Goal: Transaction & Acquisition: Obtain resource

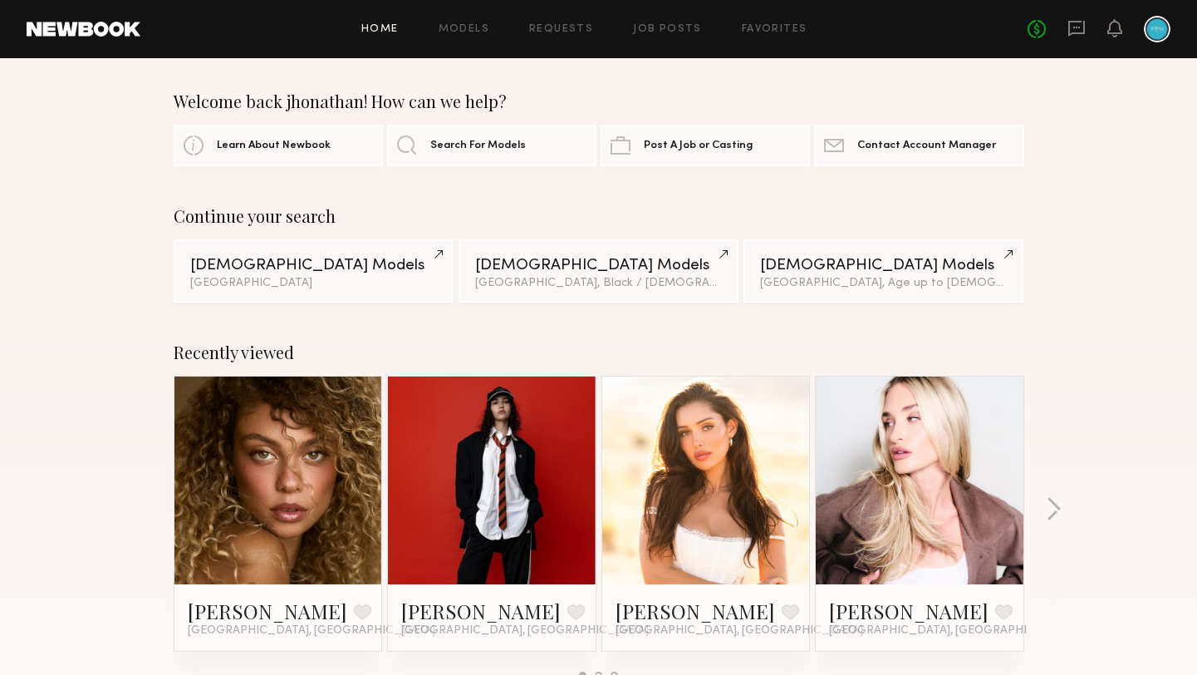
scroll to position [6, 0]
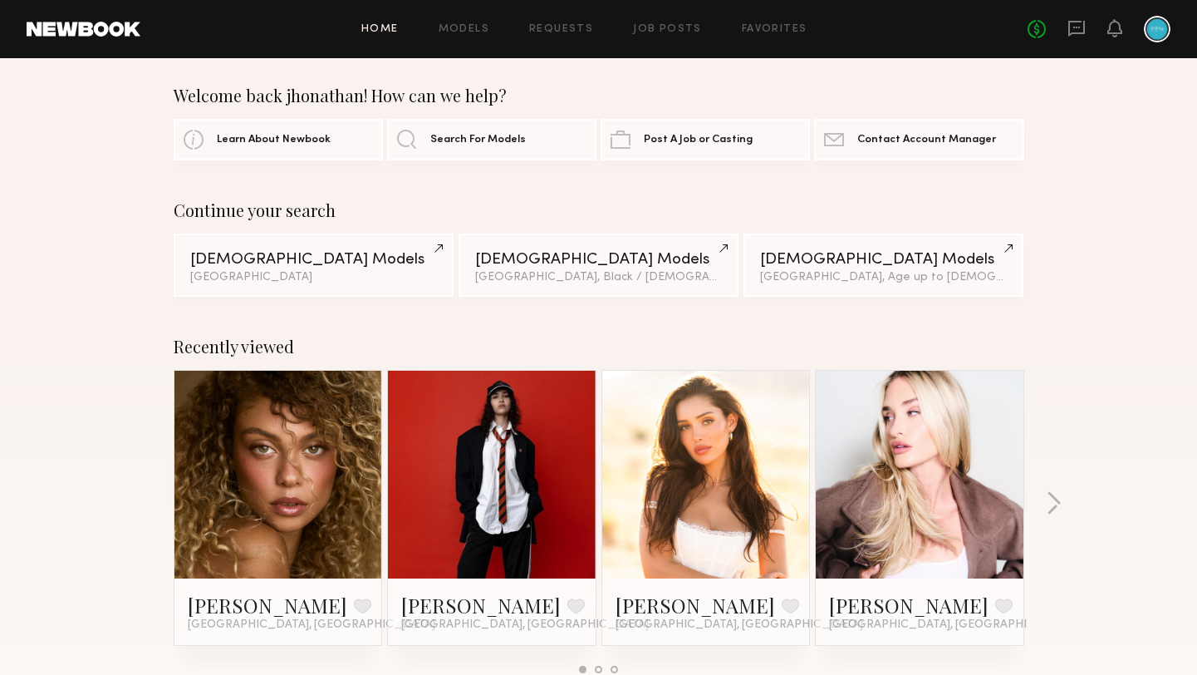
click at [122, 28] on link at bounding box center [84, 29] width 114 height 15
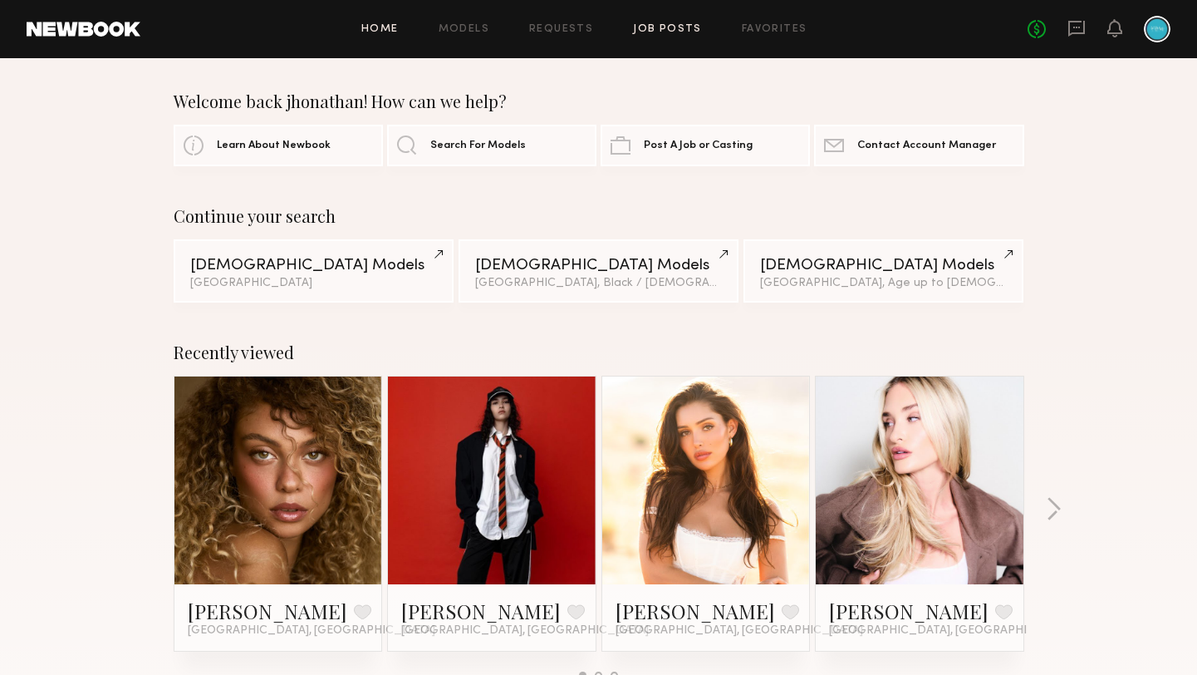
click at [674, 30] on link "Job Posts" at bounding box center [667, 29] width 69 height 11
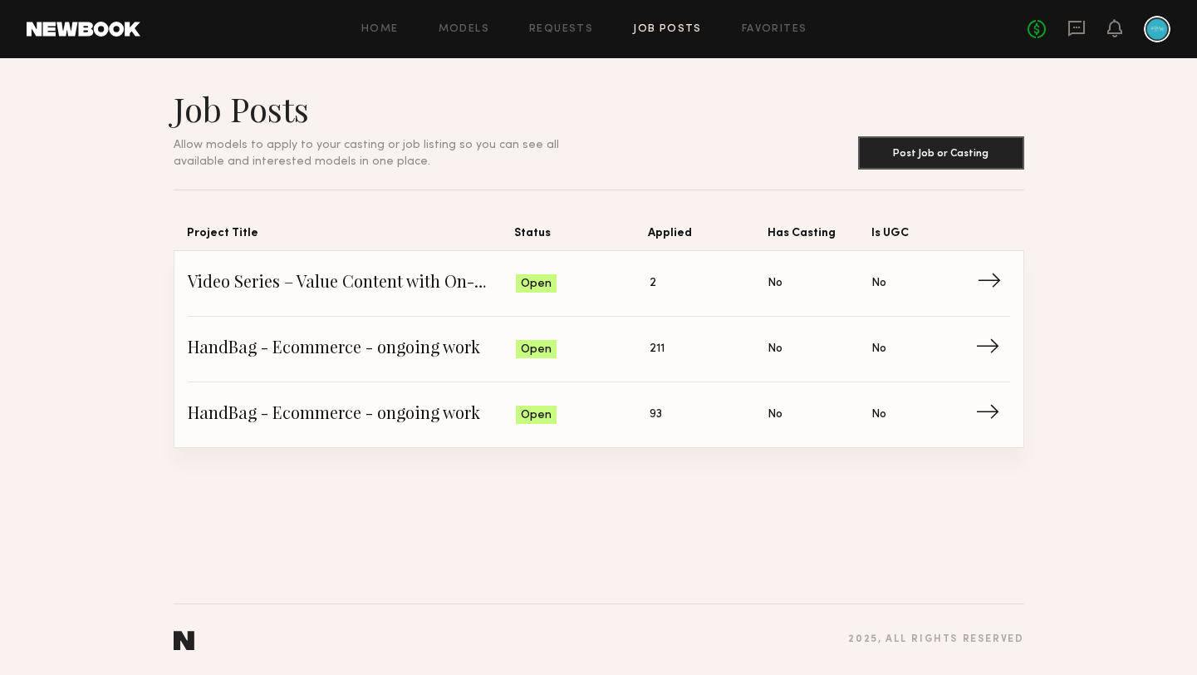
click at [984, 290] on span "→" at bounding box center [994, 283] width 34 height 25
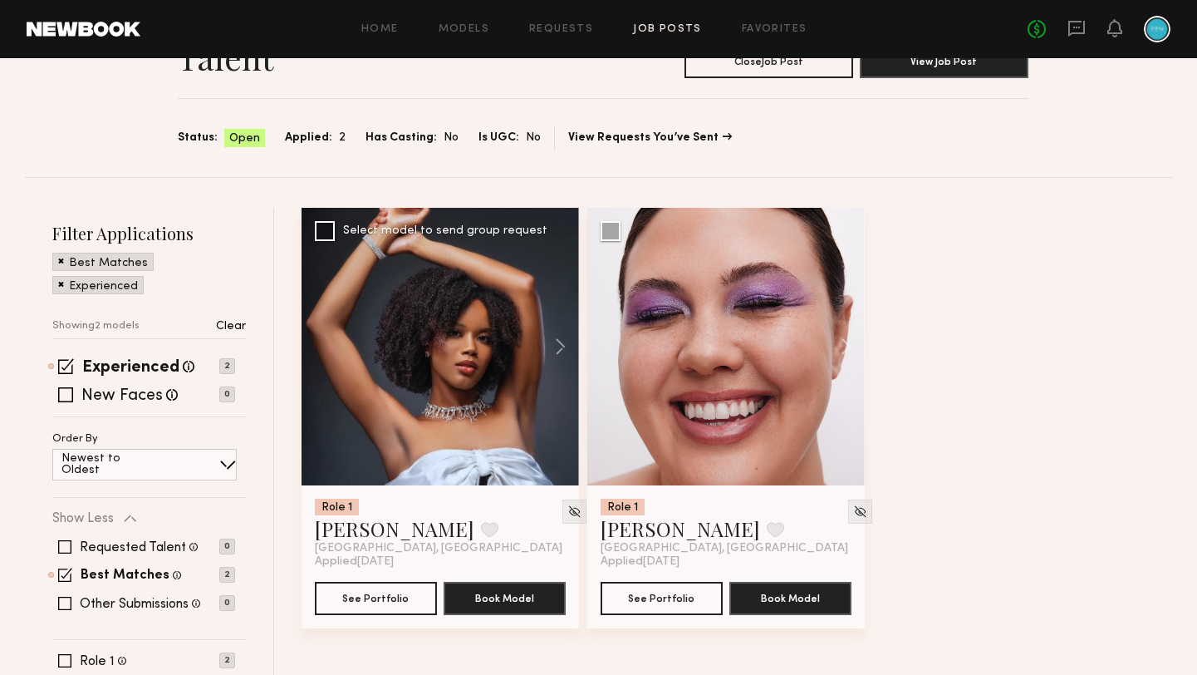
scroll to position [137, 0]
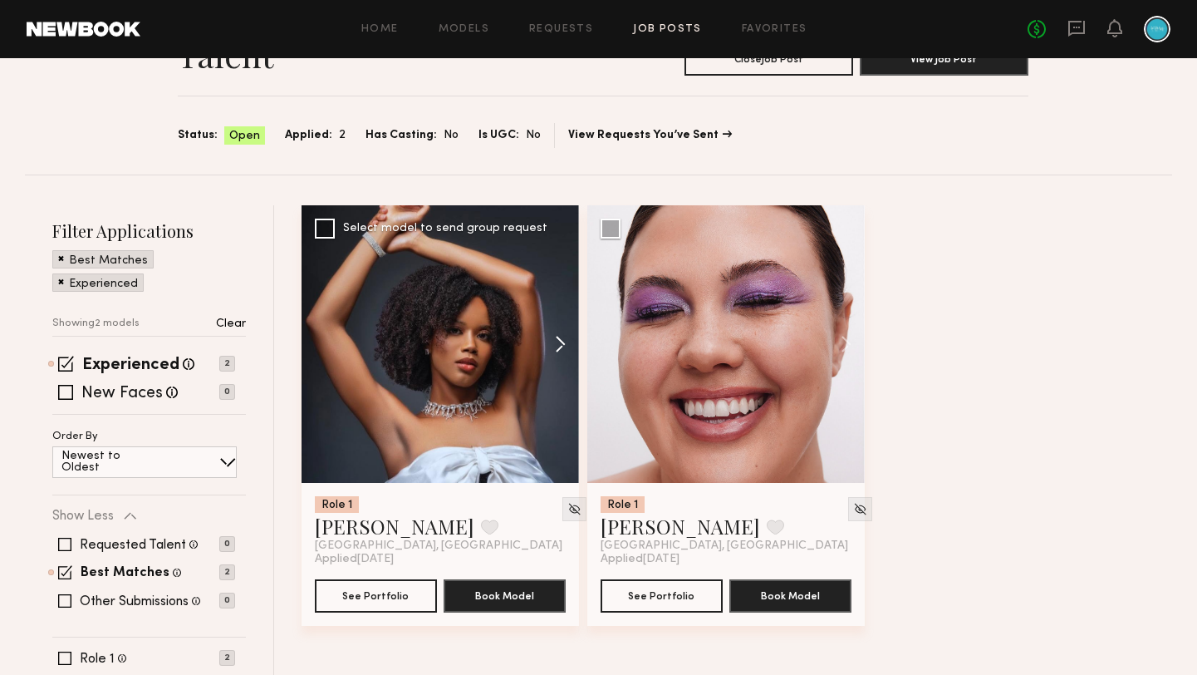
click at [562, 344] on button at bounding box center [552, 343] width 53 height 277
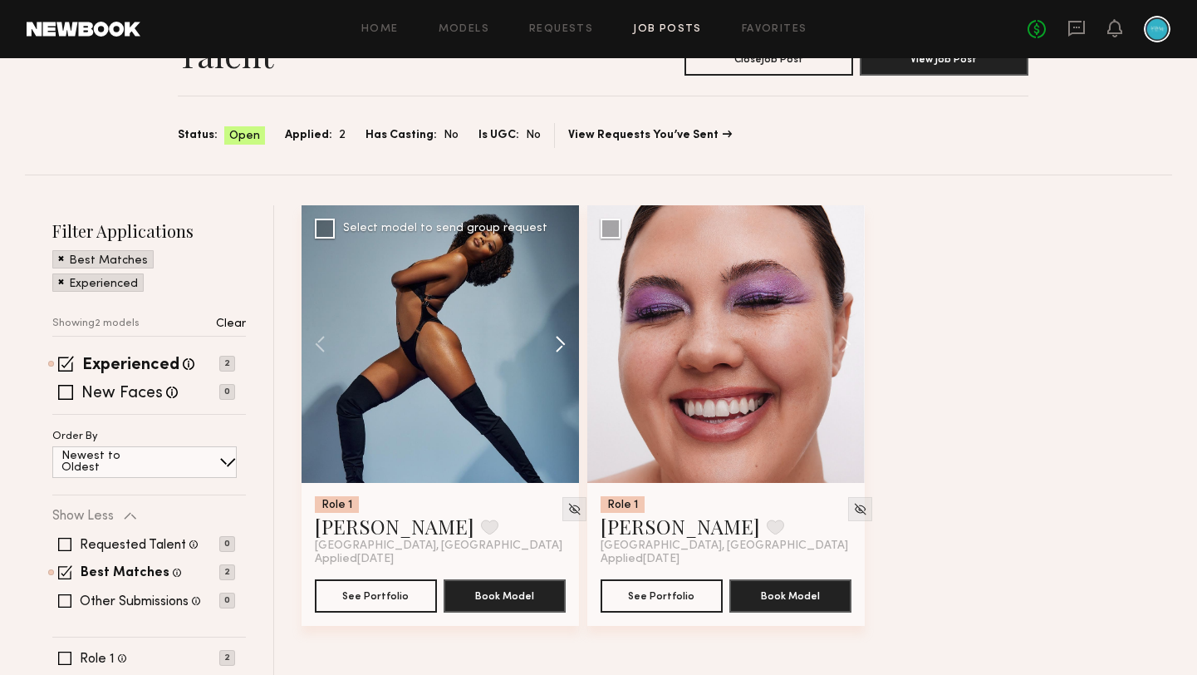
click at [562, 344] on button at bounding box center [552, 343] width 53 height 277
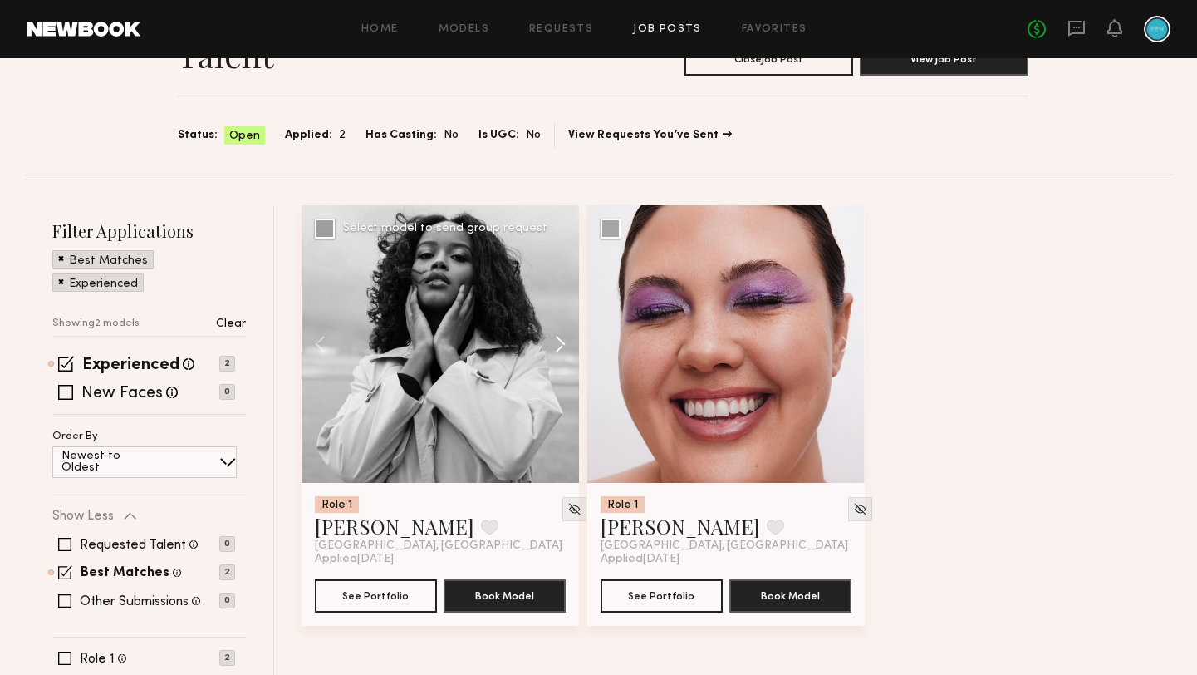
click at [562, 344] on button at bounding box center [552, 343] width 53 height 277
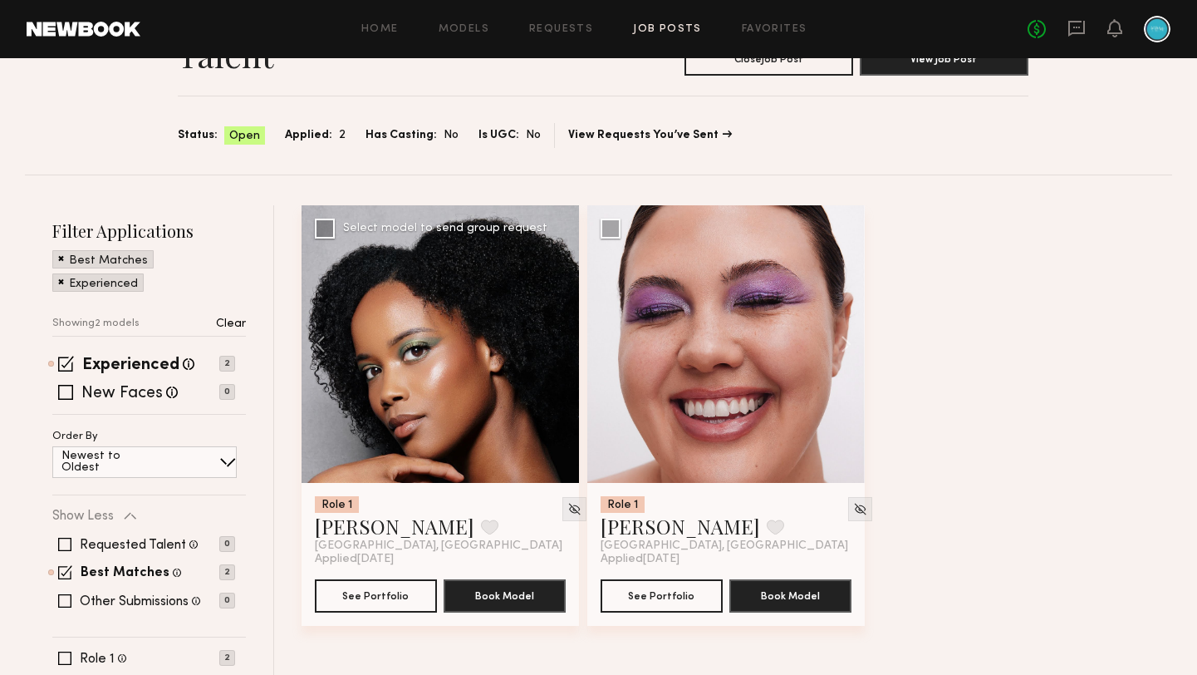
click at [562, 344] on div at bounding box center [440, 343] width 277 height 277
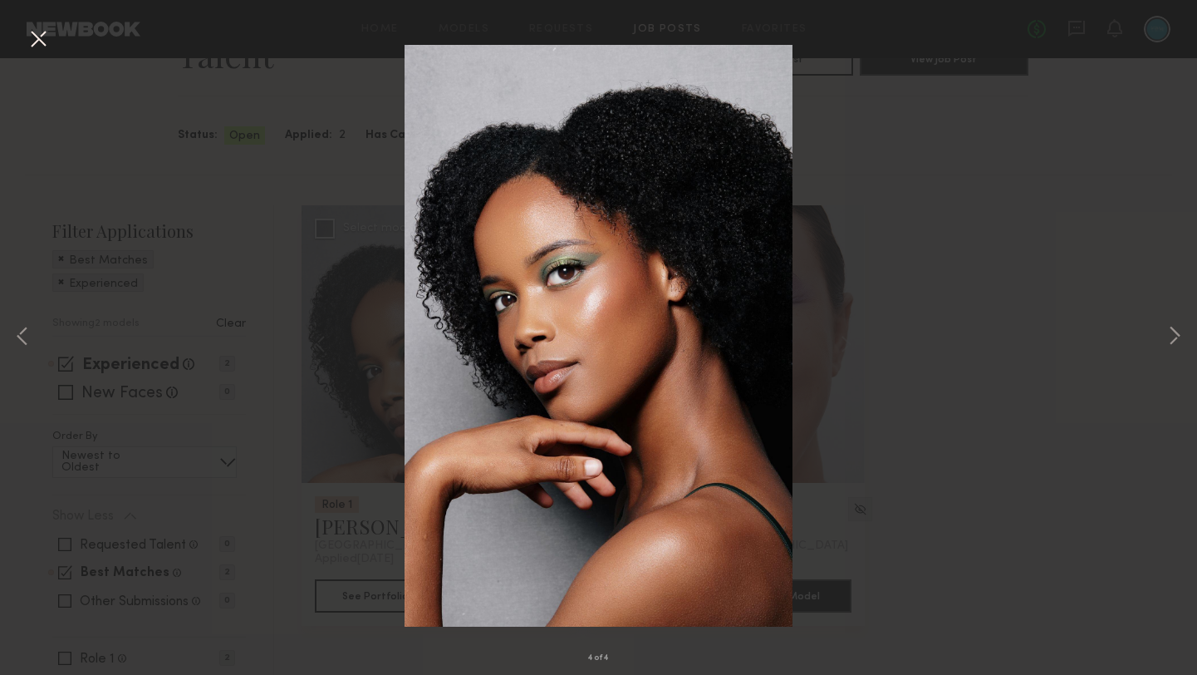
click at [45, 43] on button at bounding box center [38, 40] width 27 height 30
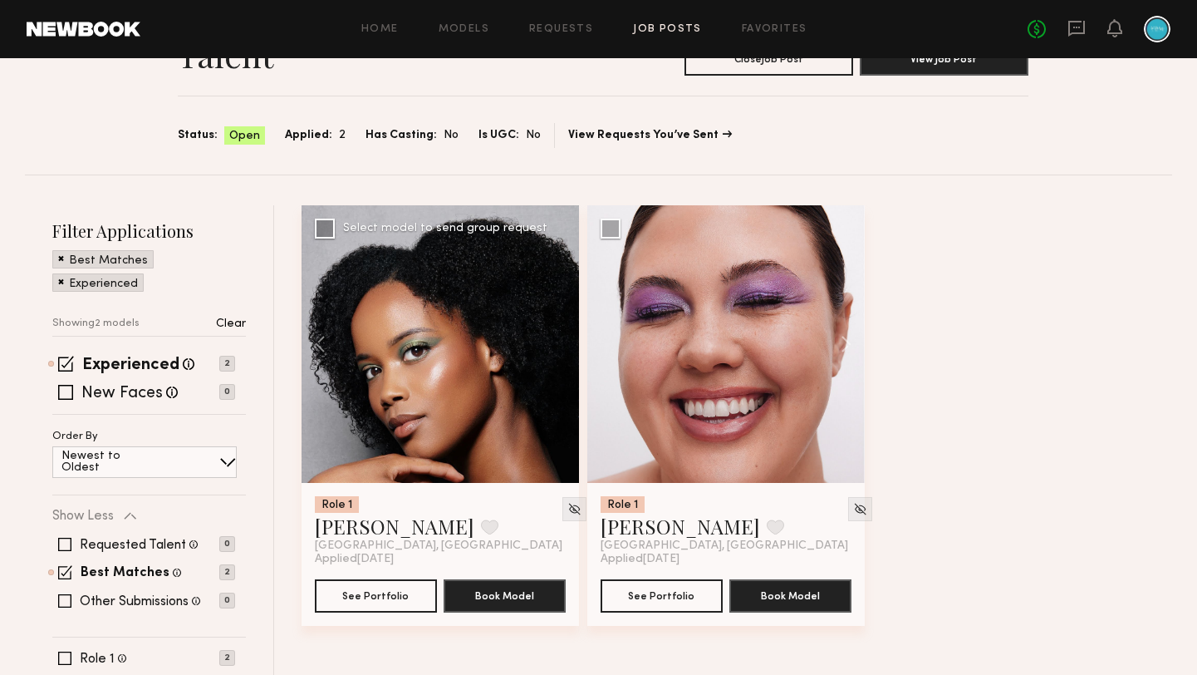
click at [82, 24] on link at bounding box center [84, 29] width 114 height 15
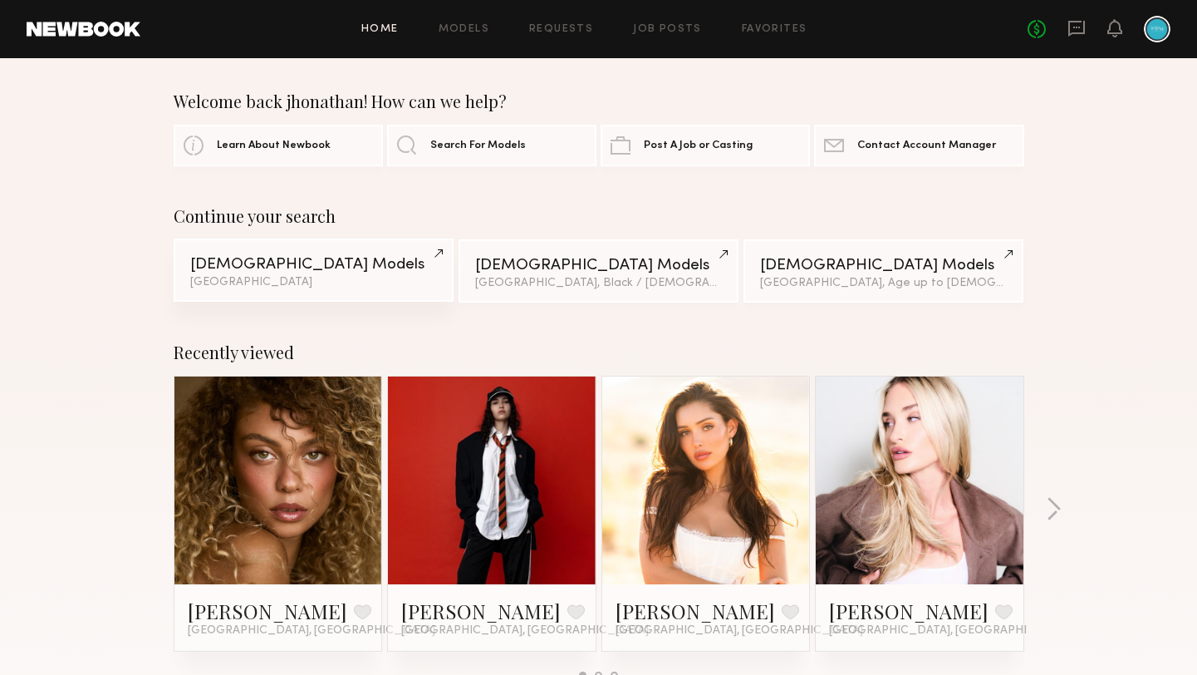
click at [283, 260] on div "[DEMOGRAPHIC_DATA] Models" at bounding box center [313, 265] width 247 height 16
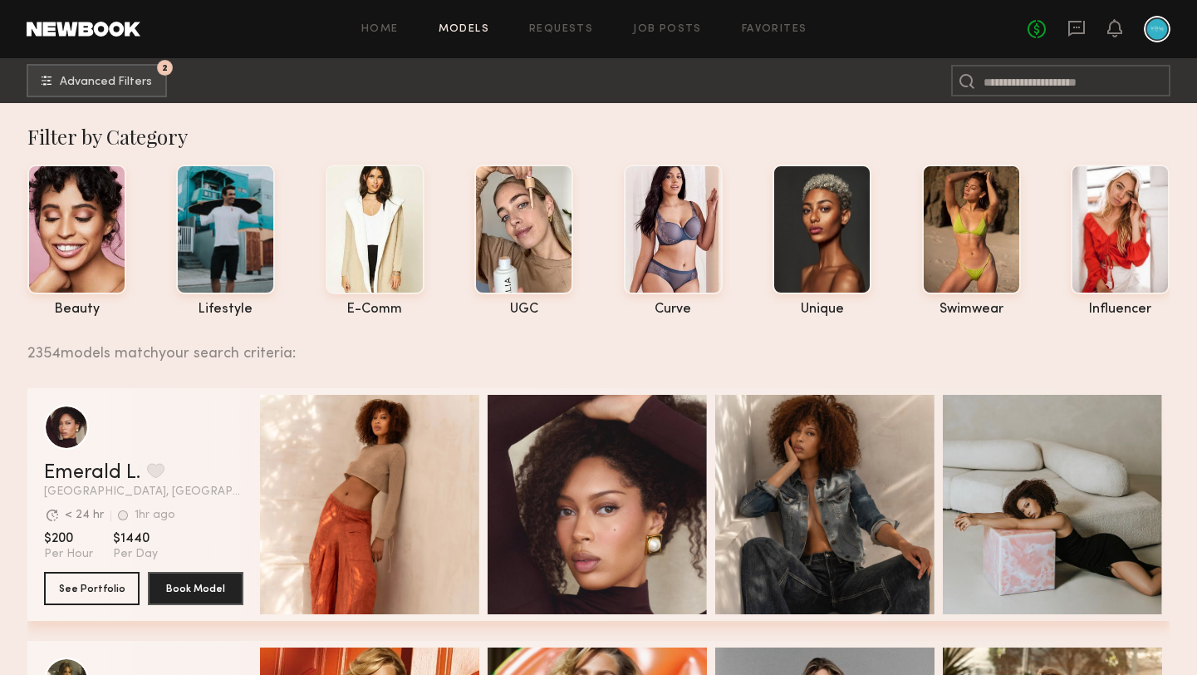
click at [89, 27] on link at bounding box center [84, 29] width 114 height 15
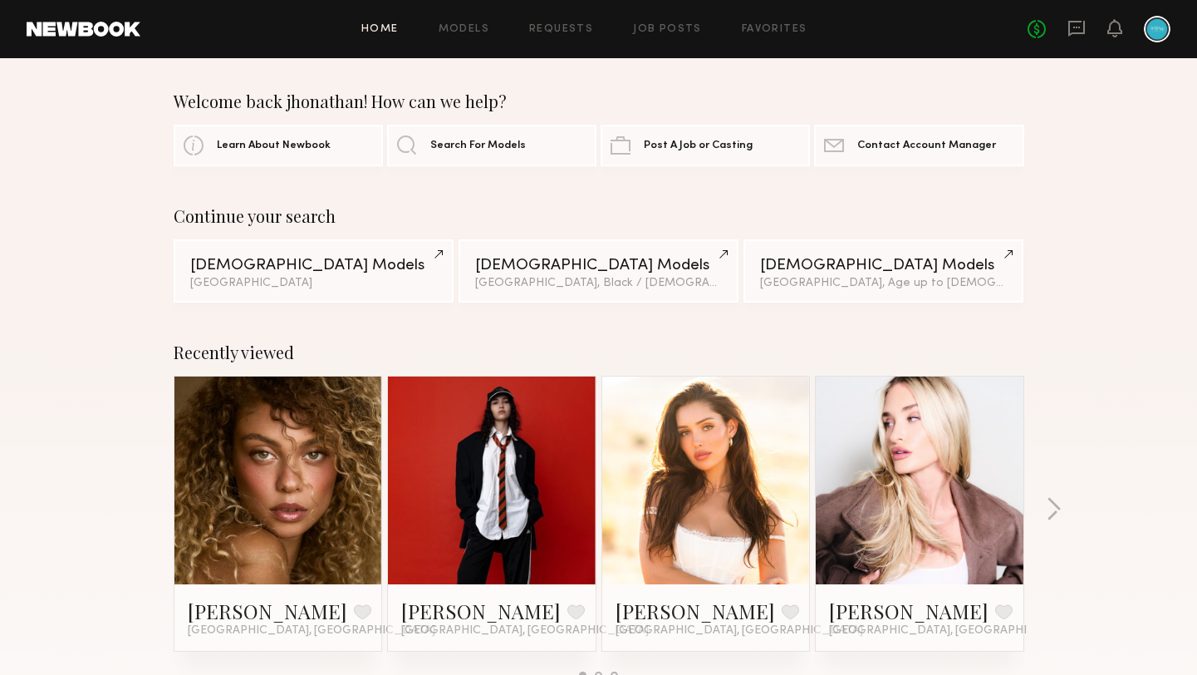
click at [125, 36] on link at bounding box center [84, 29] width 114 height 15
click at [690, 32] on link "Job Posts" at bounding box center [667, 29] width 69 height 11
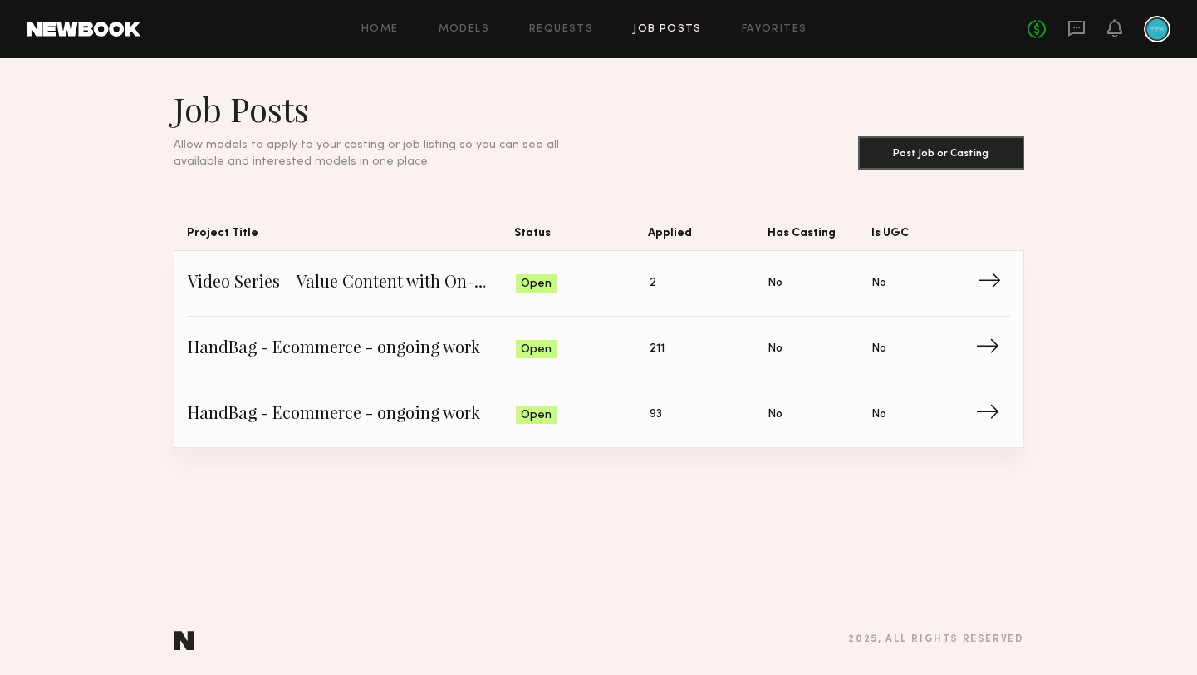
click at [375, 286] on span "Video Series – Value Content with On-Camera Talent" at bounding box center [352, 283] width 329 height 25
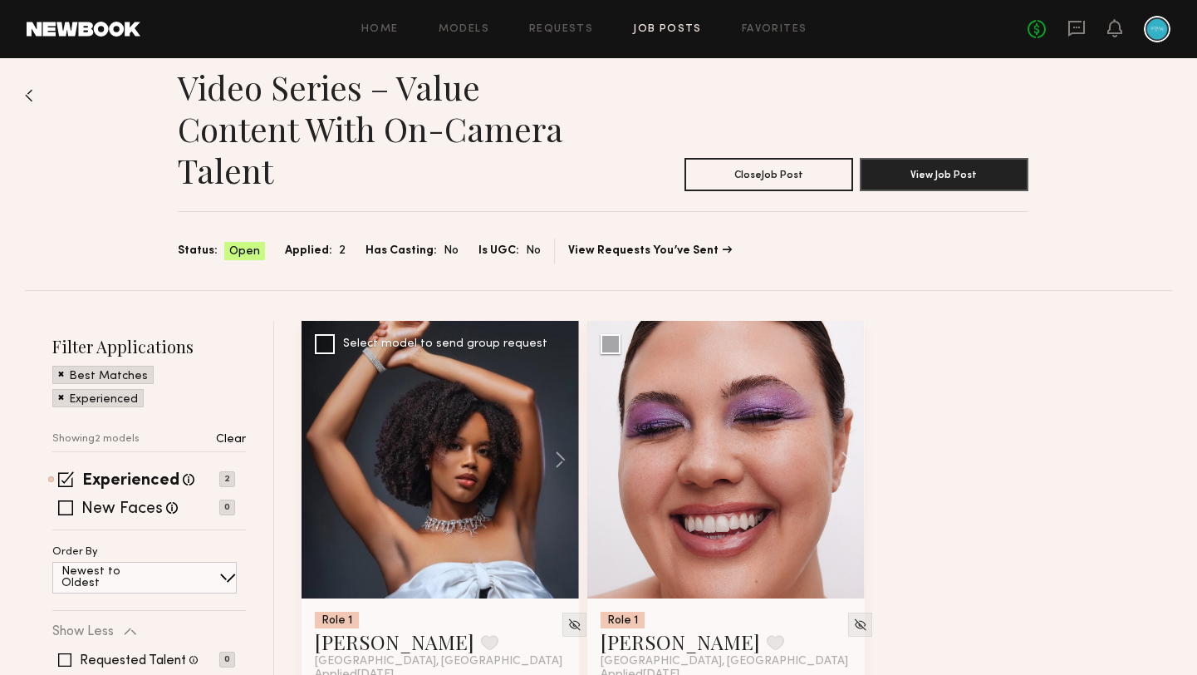
click at [504, 410] on div at bounding box center [440, 459] width 277 height 277
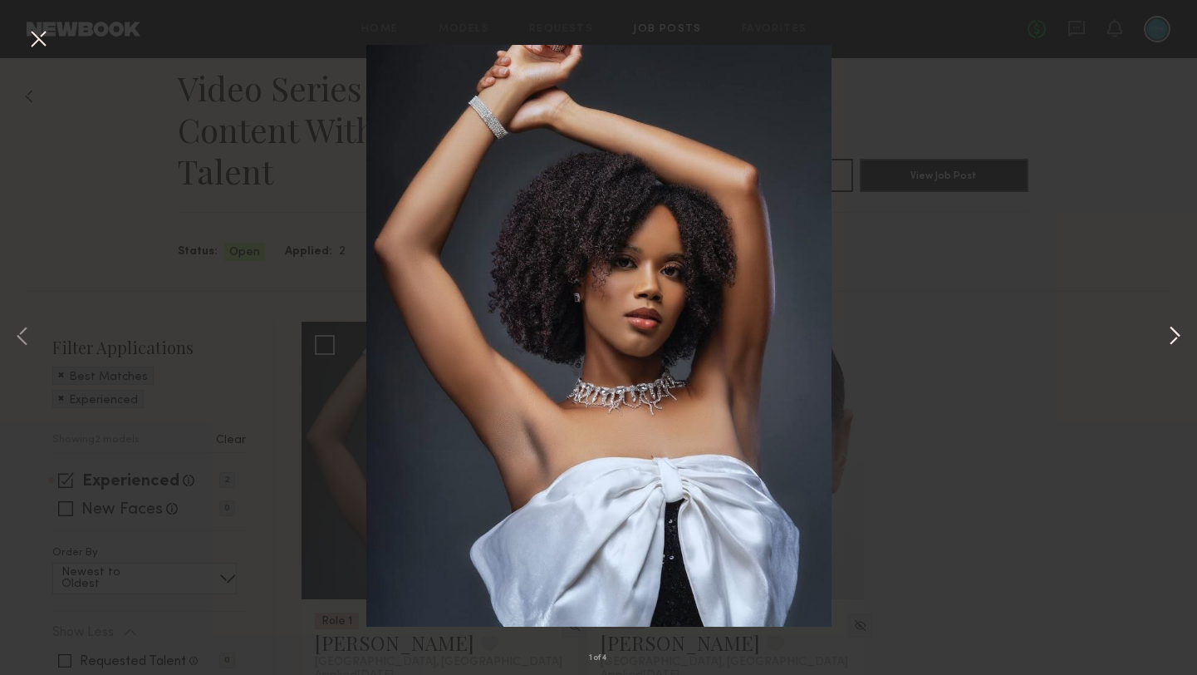
click at [1180, 336] on button at bounding box center [1175, 337] width 20 height 540
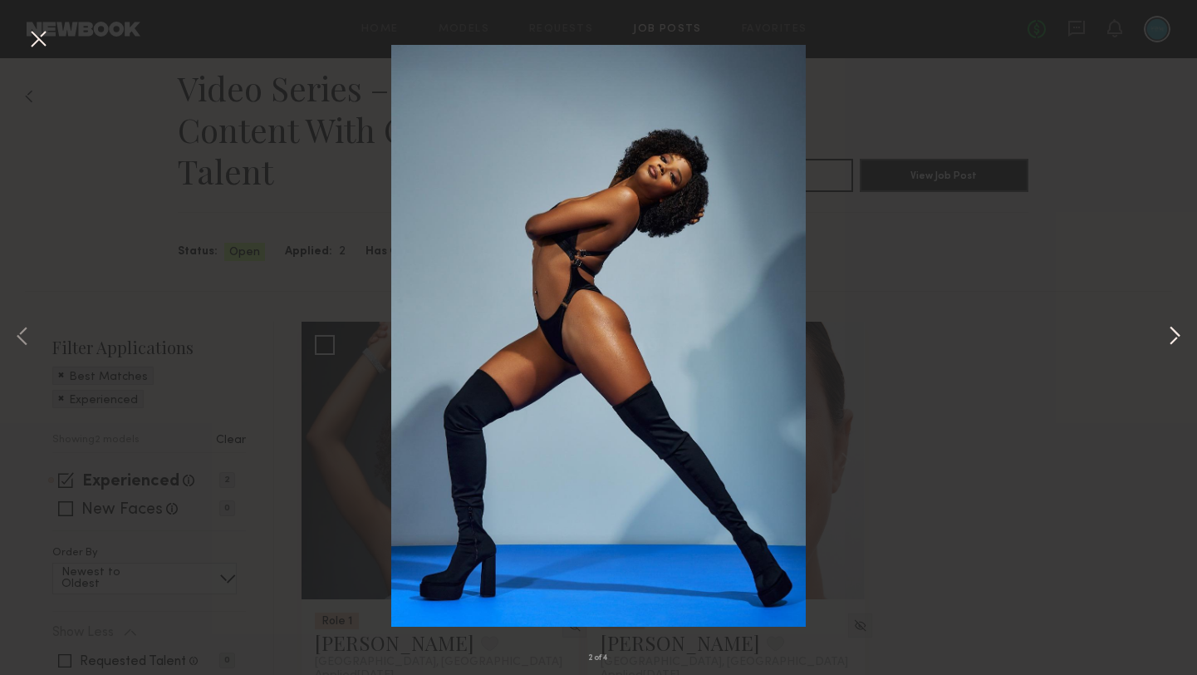
click at [1180, 336] on button at bounding box center [1175, 337] width 20 height 540
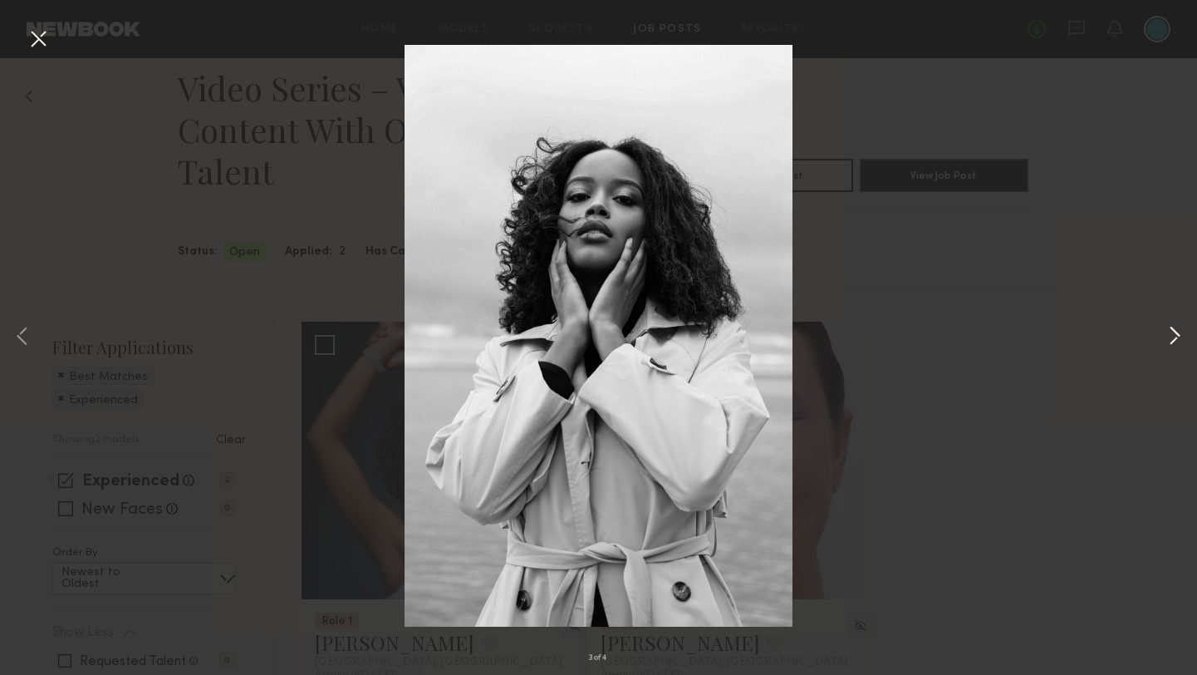
click at [1178, 332] on button at bounding box center [1175, 337] width 20 height 540
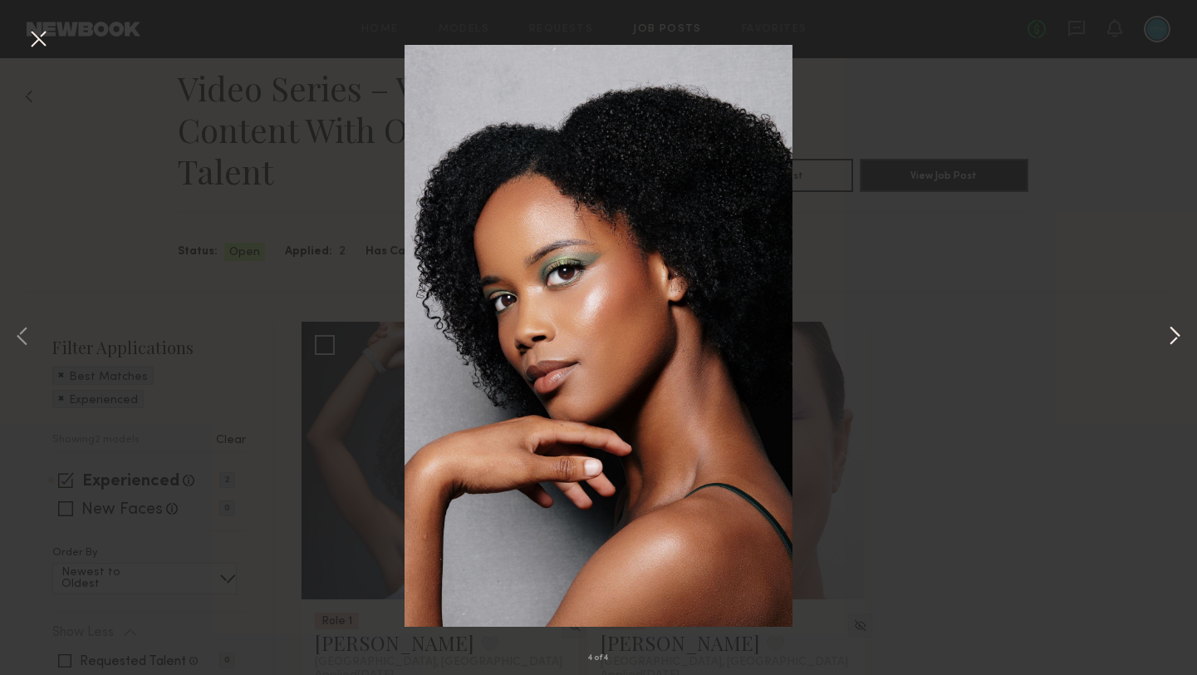
click at [1178, 332] on button at bounding box center [1175, 337] width 20 height 540
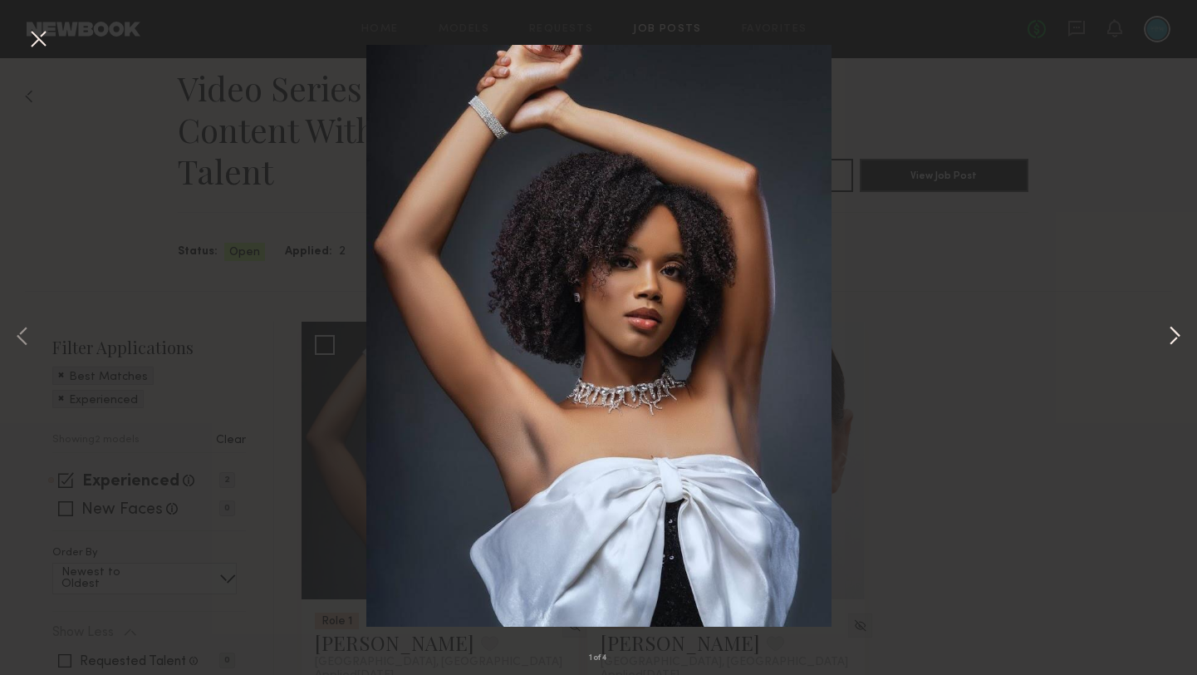
click at [1178, 332] on button at bounding box center [1175, 337] width 20 height 540
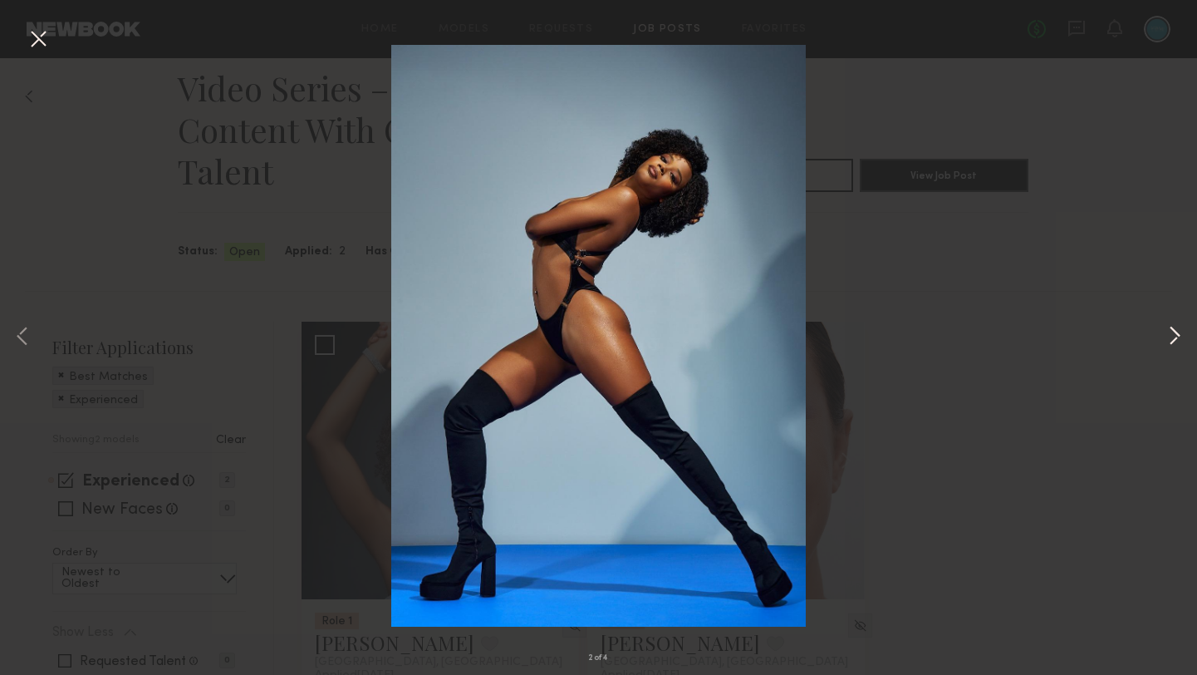
click at [1178, 332] on button at bounding box center [1175, 337] width 20 height 540
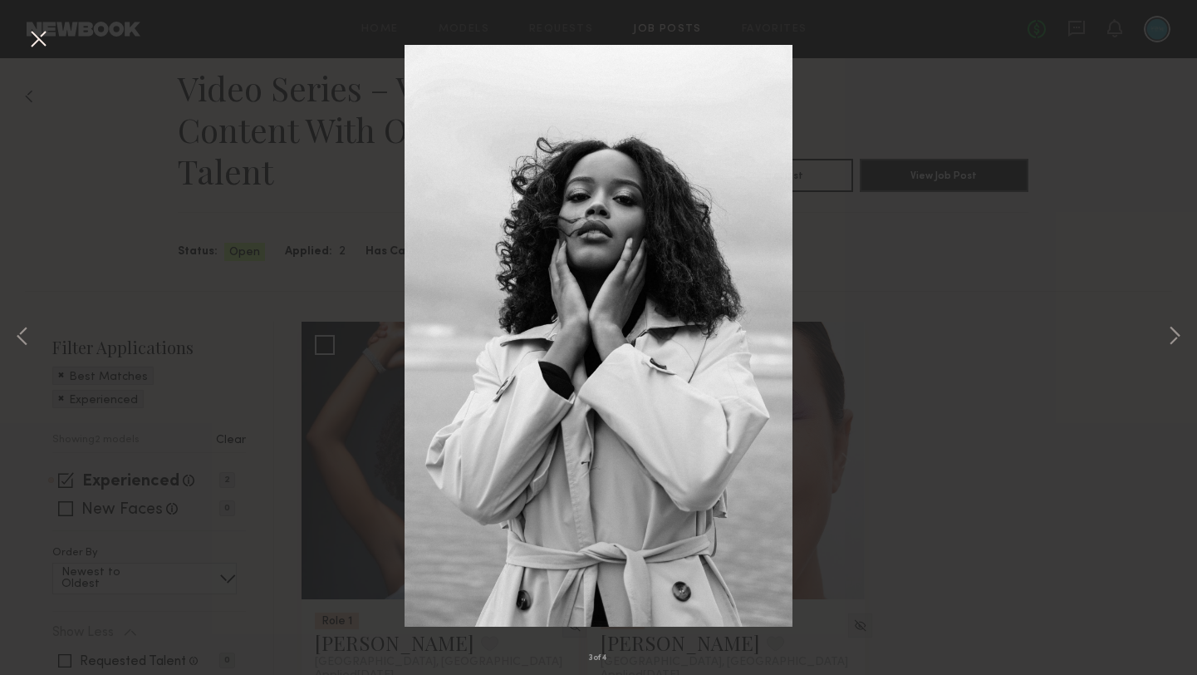
click at [210, 190] on div "3 of 4" at bounding box center [598, 337] width 1197 height 675
click at [39, 42] on button at bounding box center [38, 40] width 27 height 30
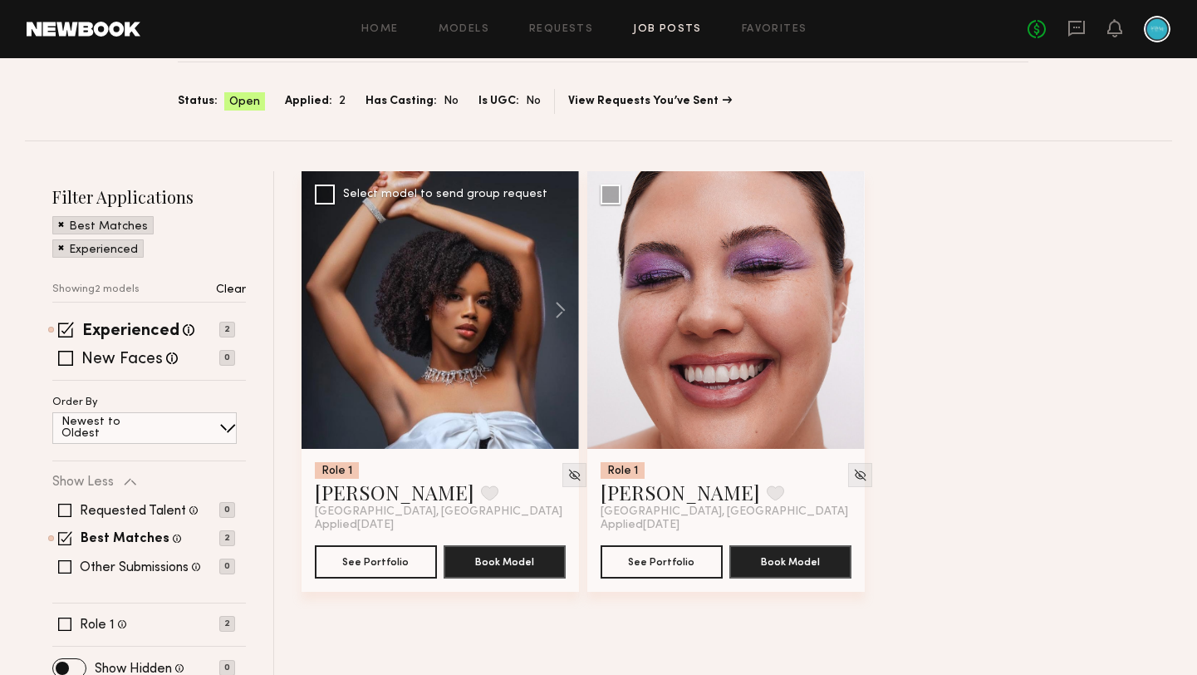
scroll to position [180, 0]
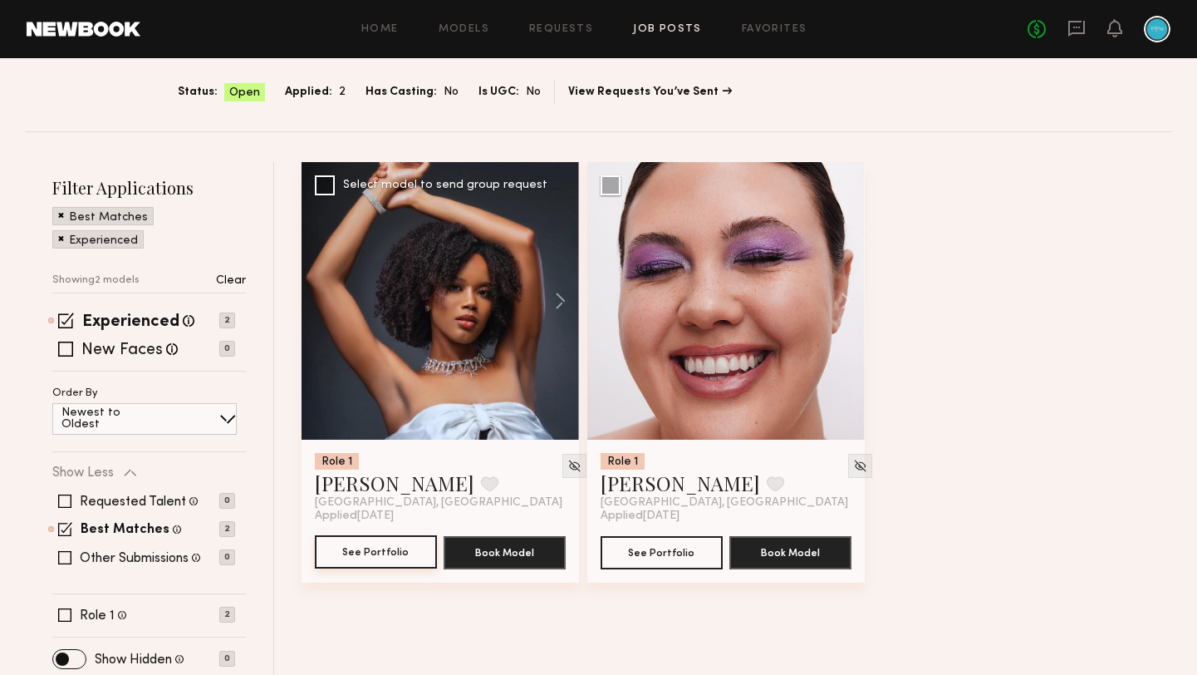
click at [365, 546] on button "See Portfolio" at bounding box center [376, 551] width 122 height 33
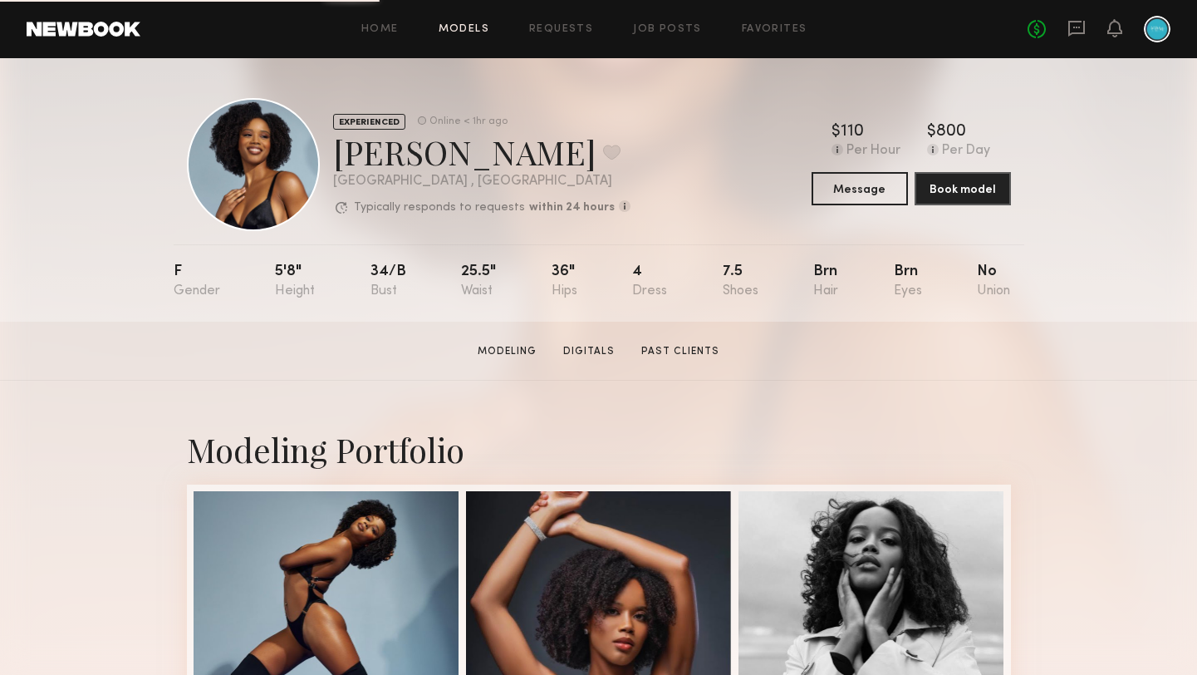
click at [492, 32] on div "Home Models Requests Job Posts Favorites Sign Out" at bounding box center [583, 29] width 887 height 11
click at [473, 30] on link "Models" at bounding box center [464, 29] width 51 height 11
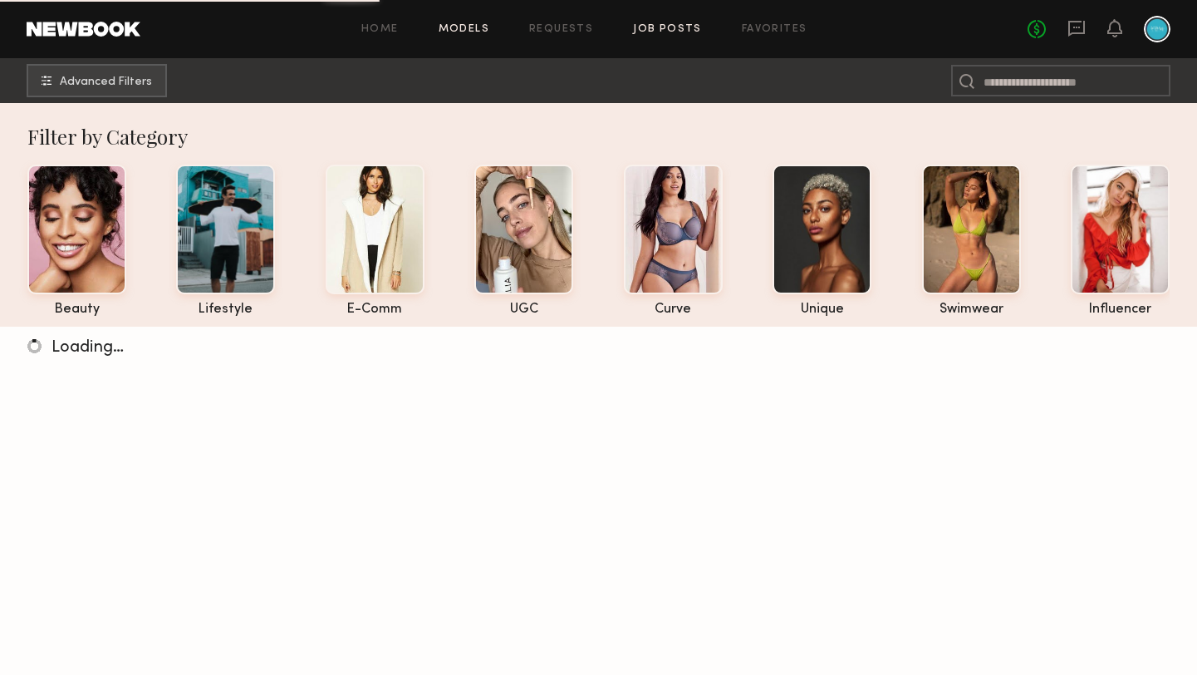
click at [660, 34] on link "Job Posts" at bounding box center [667, 29] width 69 height 11
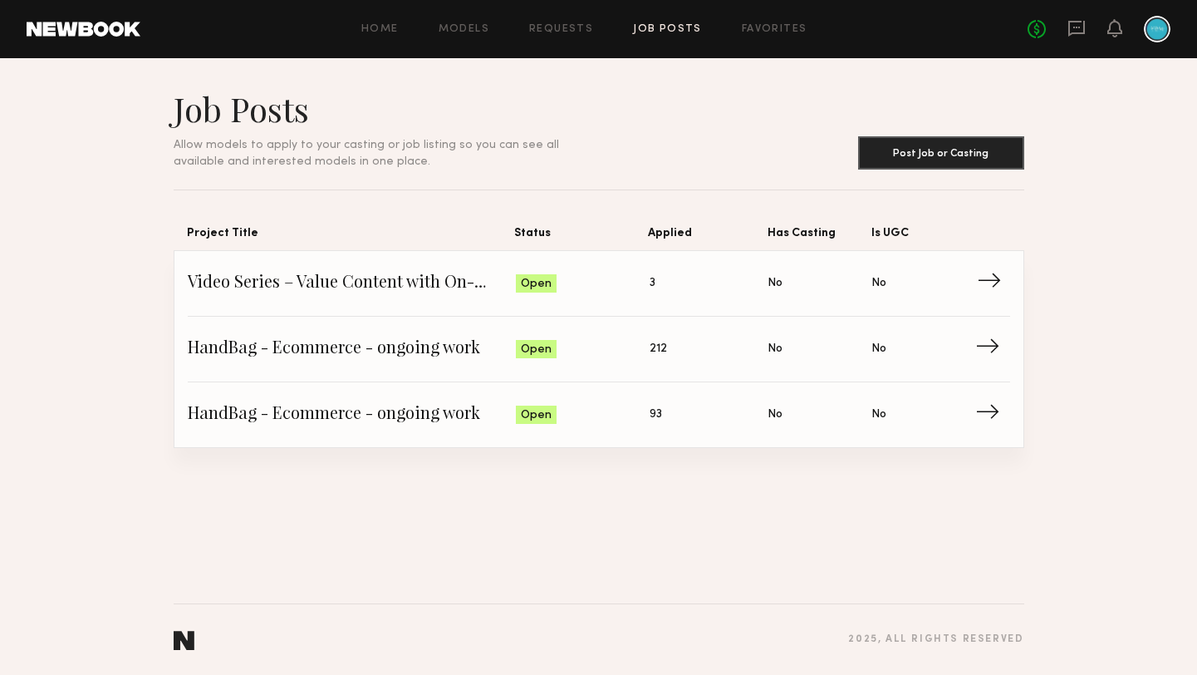
click at [396, 286] on span "Video Series – Value Content with On-Camera Talent" at bounding box center [352, 283] width 329 height 25
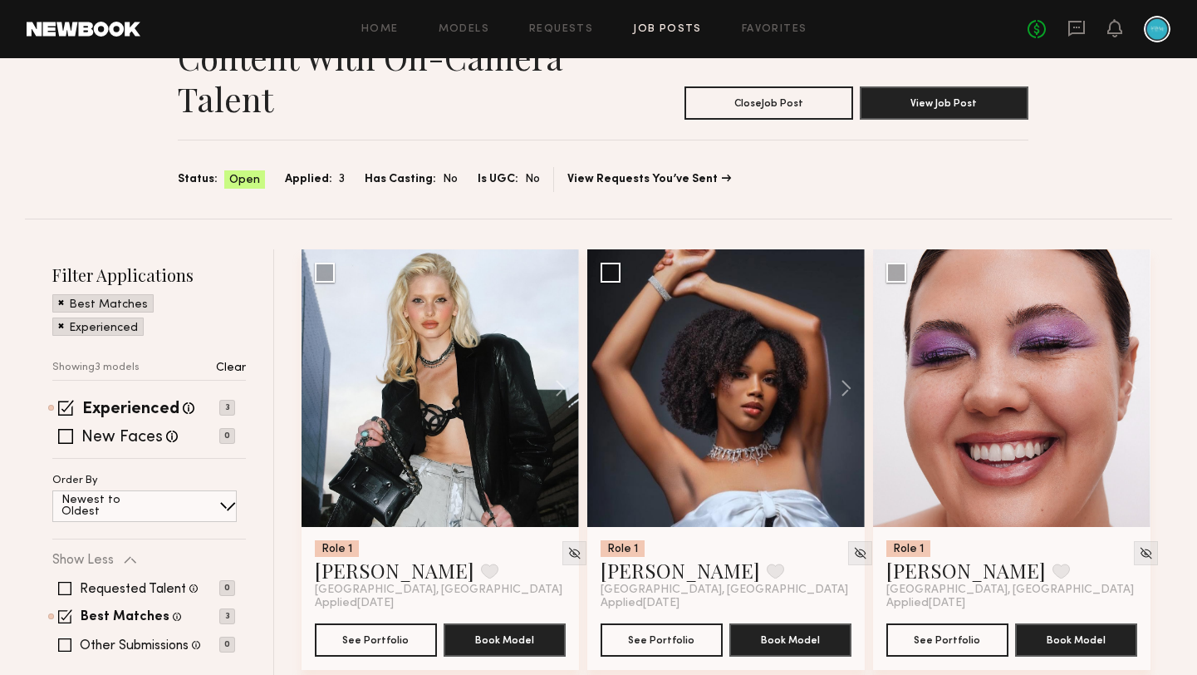
scroll to position [166, 0]
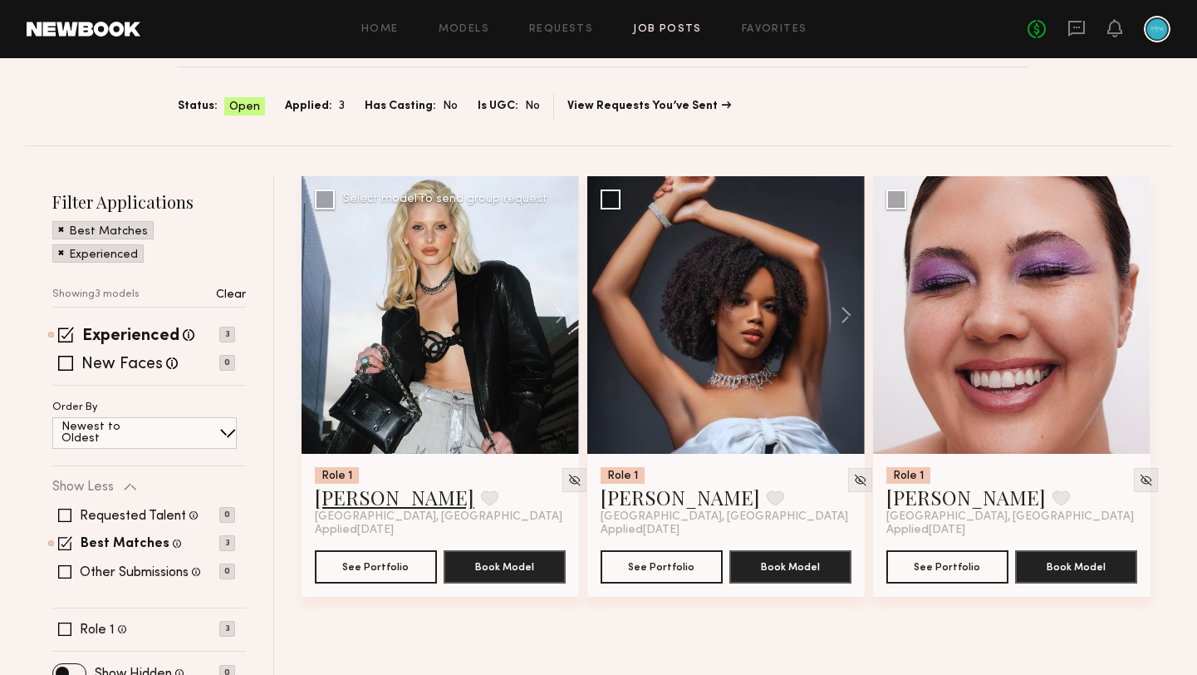
click at [356, 503] on link "[PERSON_NAME]" at bounding box center [394, 496] width 159 height 27
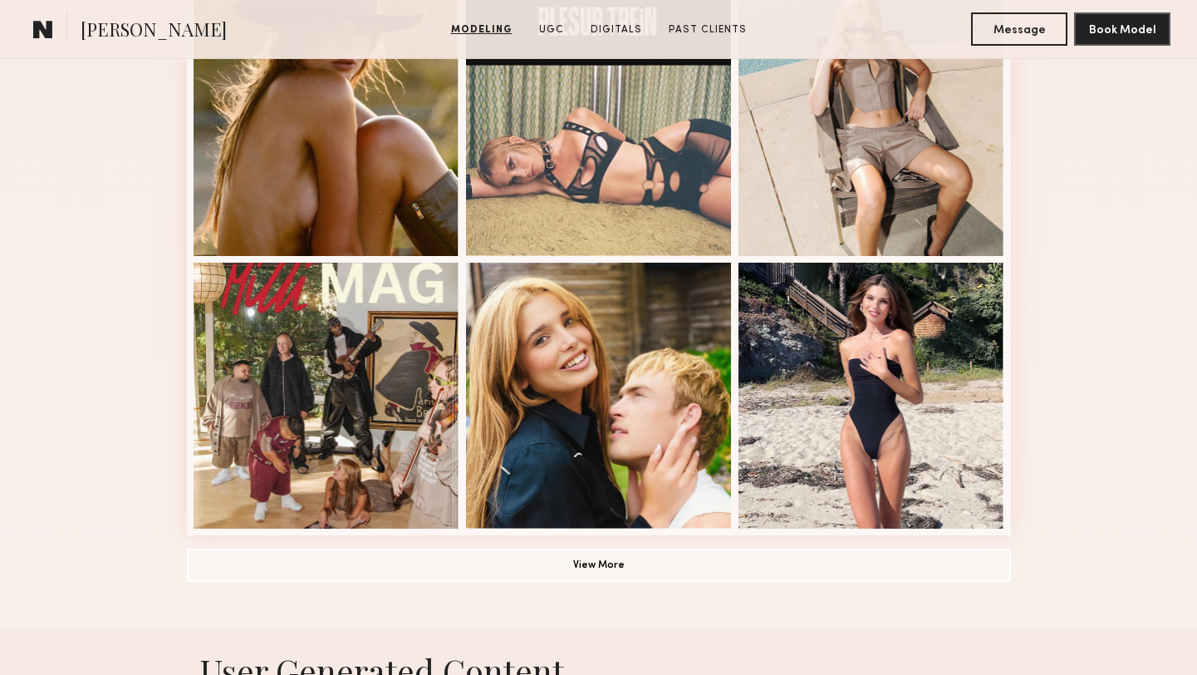
scroll to position [1122, 0]
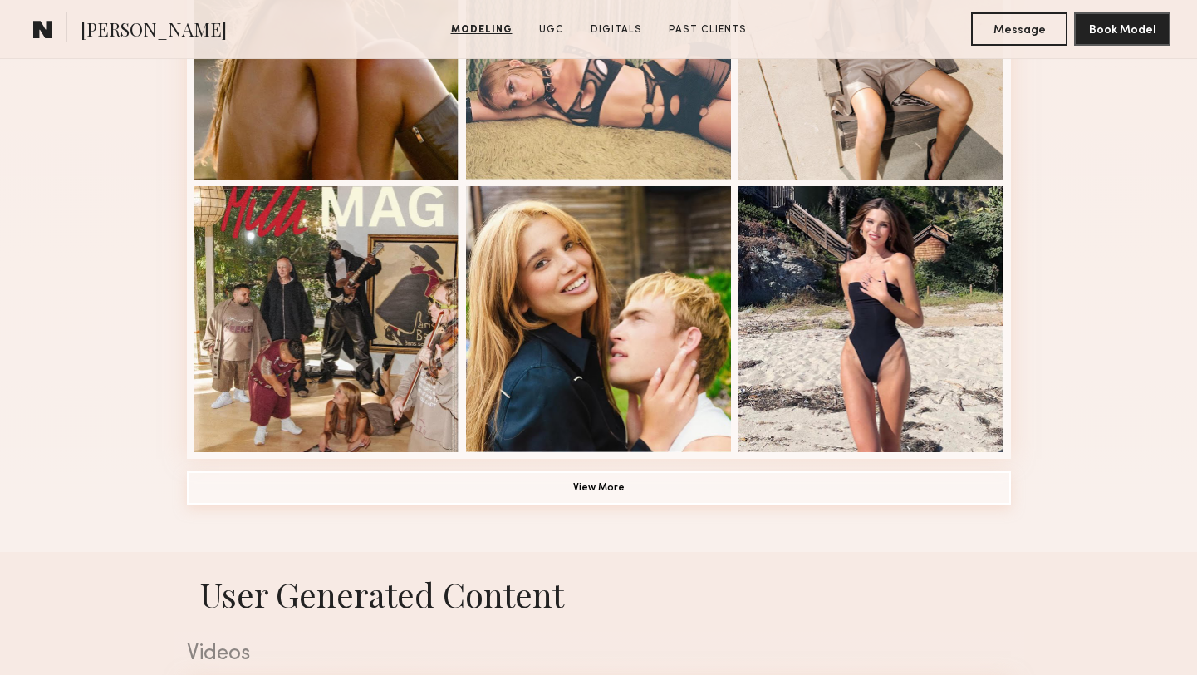
click at [596, 493] on button "View More" at bounding box center [599, 487] width 824 height 33
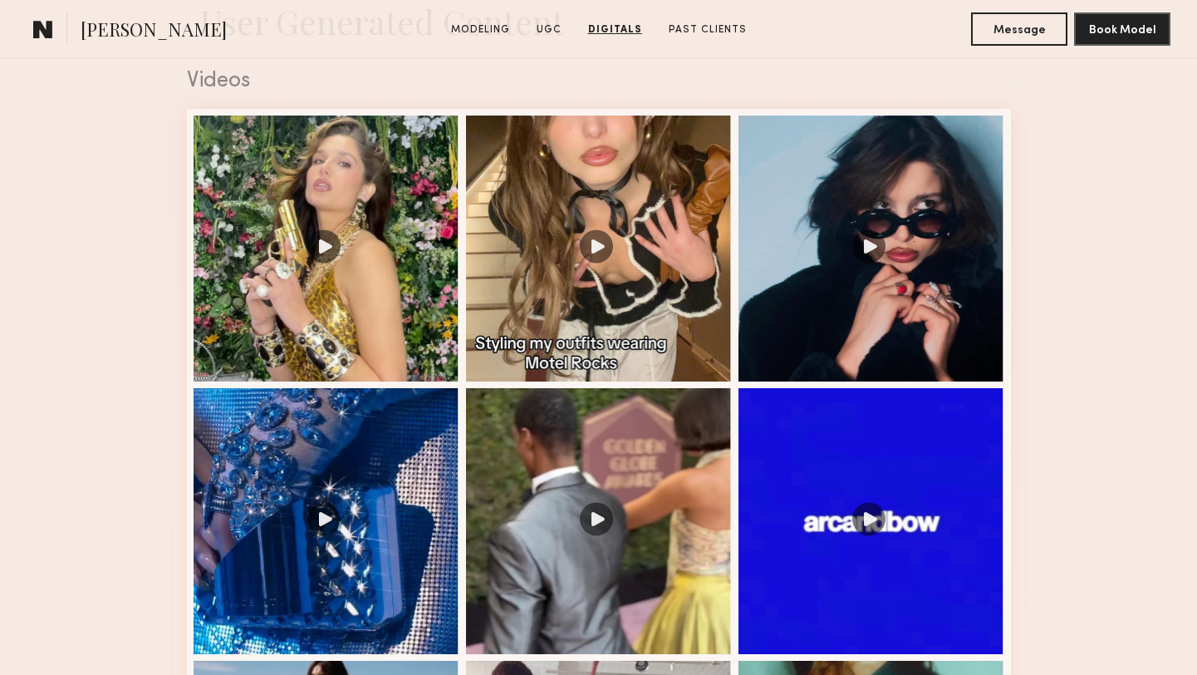
scroll to position [2729, 0]
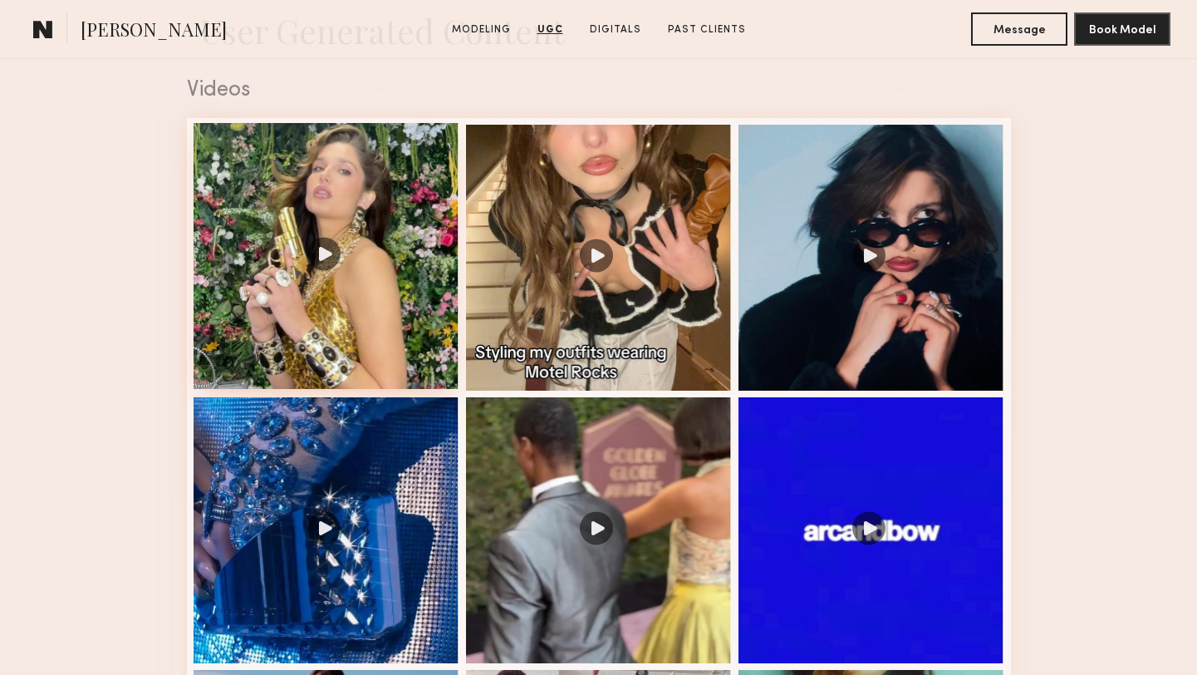
click at [322, 244] on div at bounding box center [327, 256] width 266 height 266
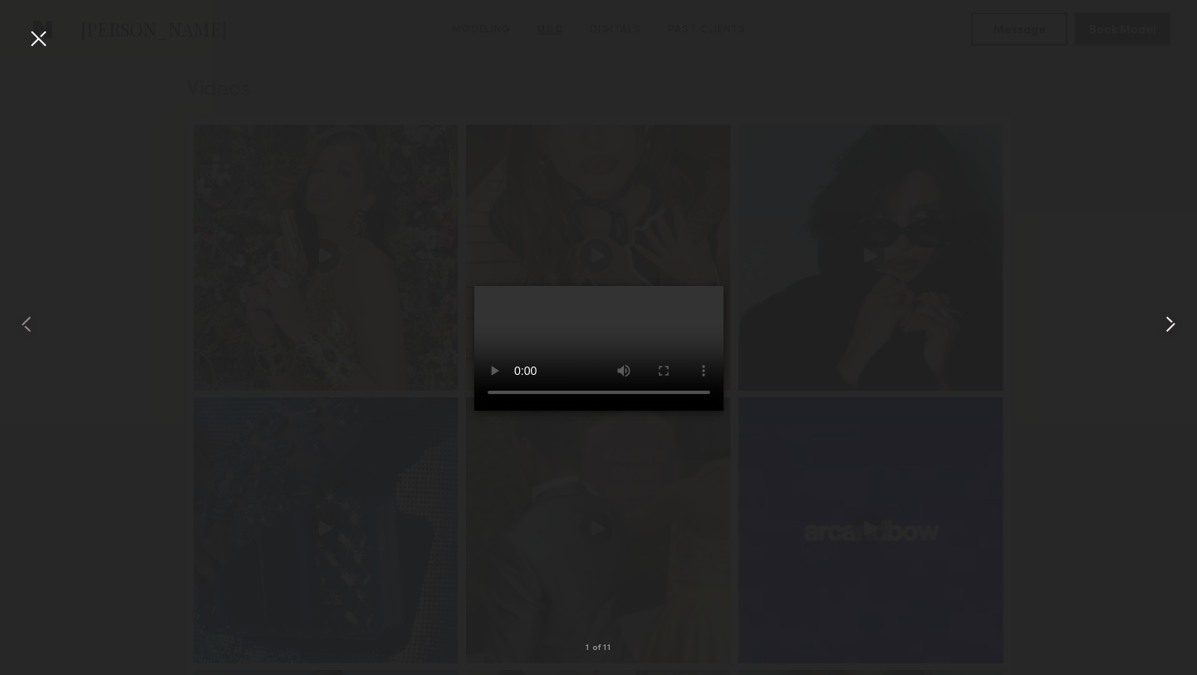
click at [1170, 318] on common-icon at bounding box center [1170, 324] width 27 height 27
click at [1170, 325] on common-icon at bounding box center [1170, 324] width 27 height 27
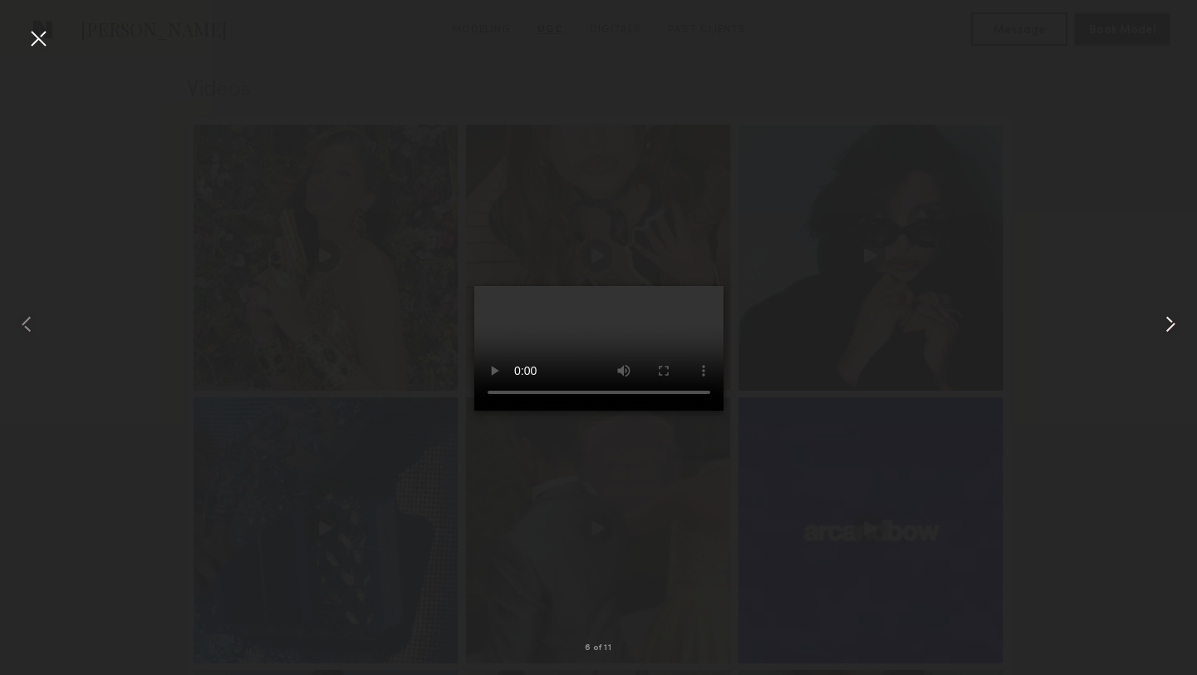
click at [1170, 325] on common-icon at bounding box center [1170, 324] width 27 height 27
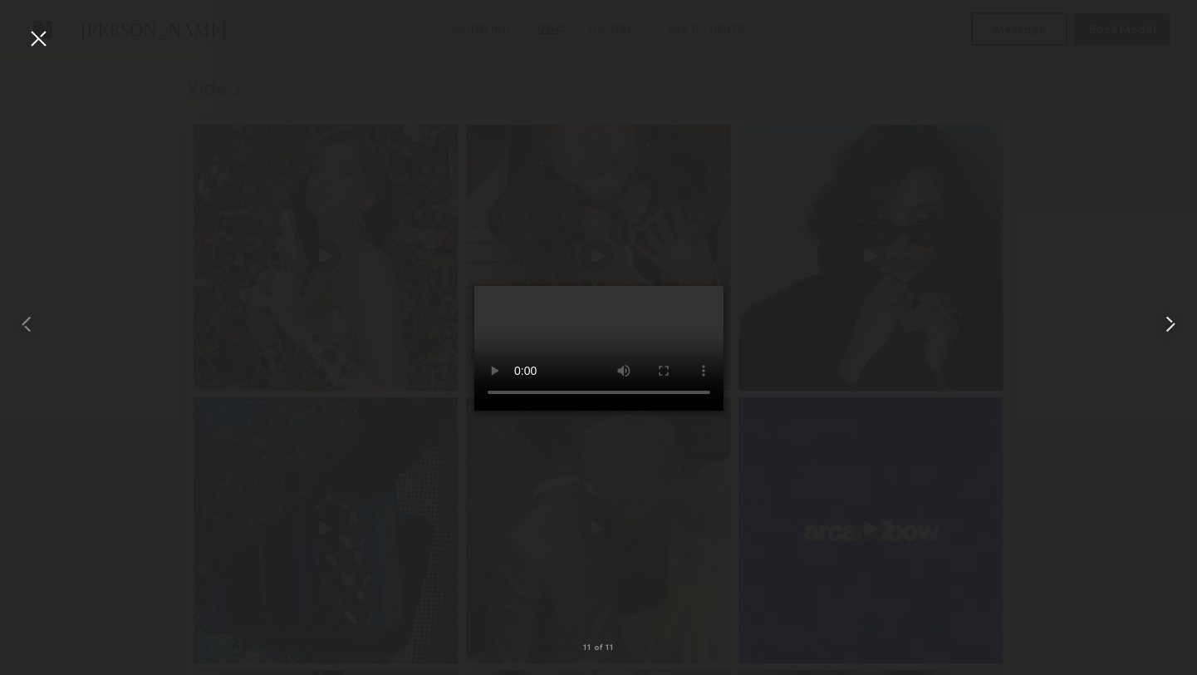
click at [1170, 325] on common-icon at bounding box center [1170, 324] width 27 height 27
click at [48, 32] on div at bounding box center [38, 38] width 27 height 27
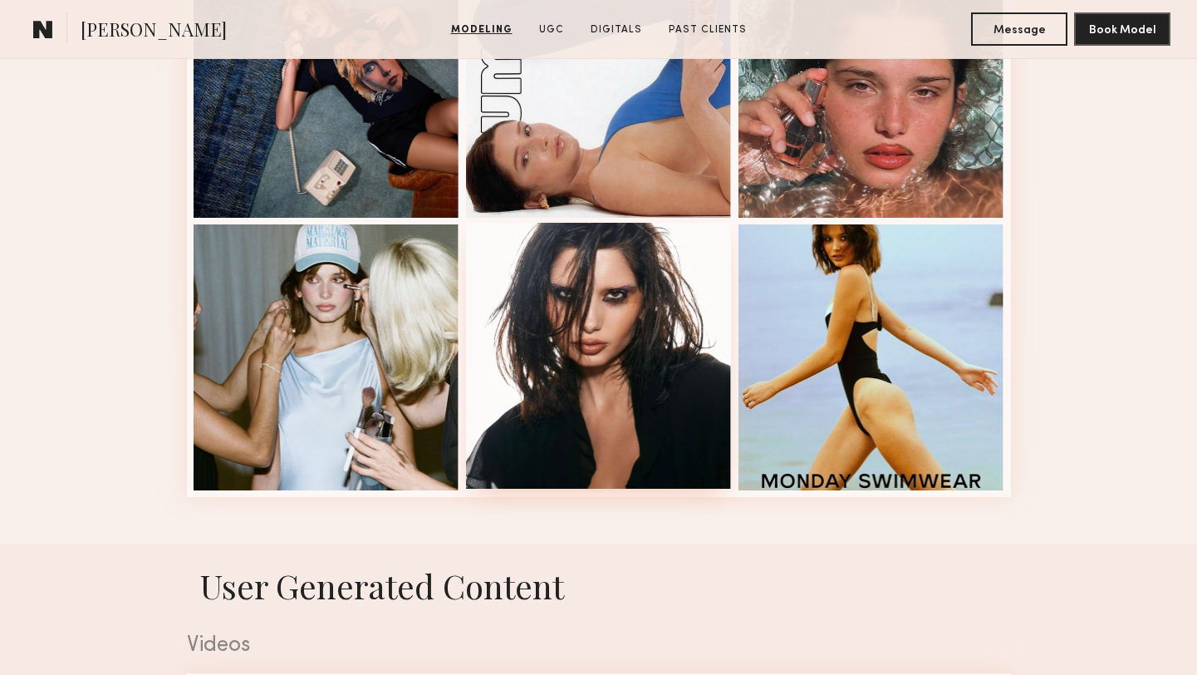
scroll to position [2158, 0]
